Goal: Task Accomplishment & Management: Manage account settings

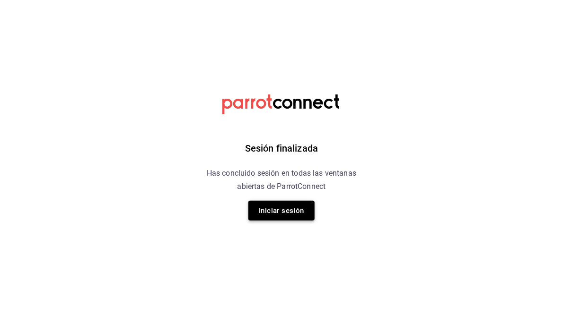
click at [285, 215] on button "Iniciar sesión" at bounding box center [281, 211] width 66 height 20
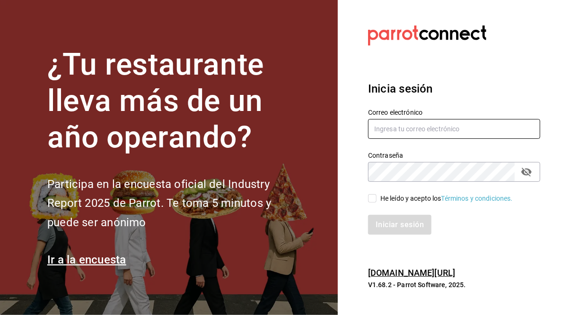
type input "[PERSON_NAME][EMAIL_ADDRESS][PERSON_NAME][DOMAIN_NAME]"
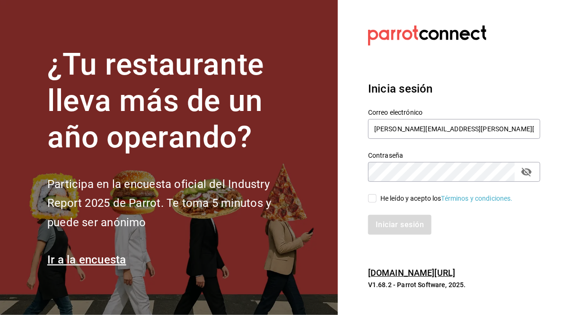
click at [373, 199] on input "He leído y acepto los Términos y condiciones." at bounding box center [372, 198] width 9 height 9
checkbox input "true"
click at [392, 226] on button "Iniciar sesión" at bounding box center [400, 225] width 64 height 20
